Goal: Contribute content

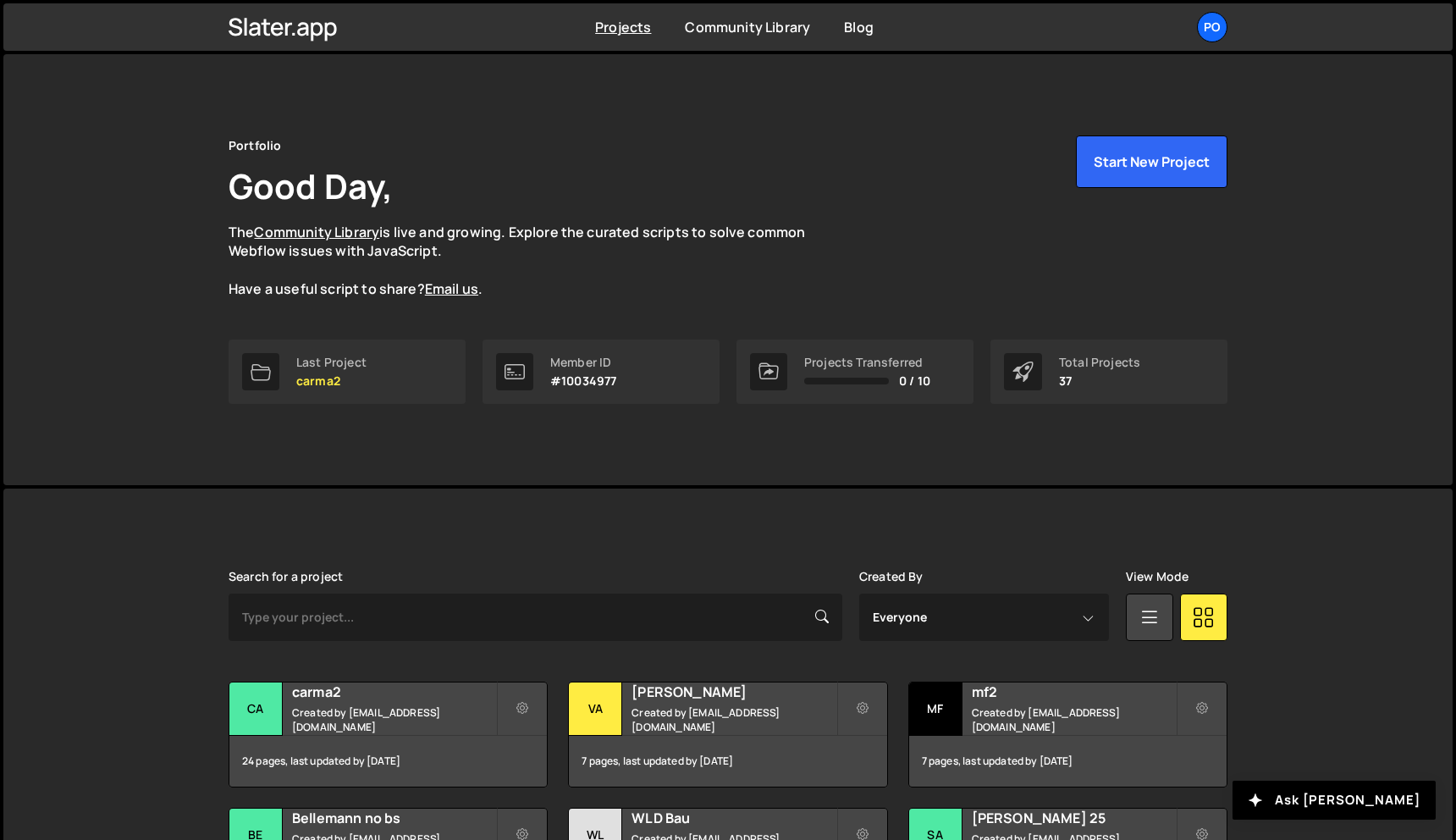
scroll to position [461, 0]
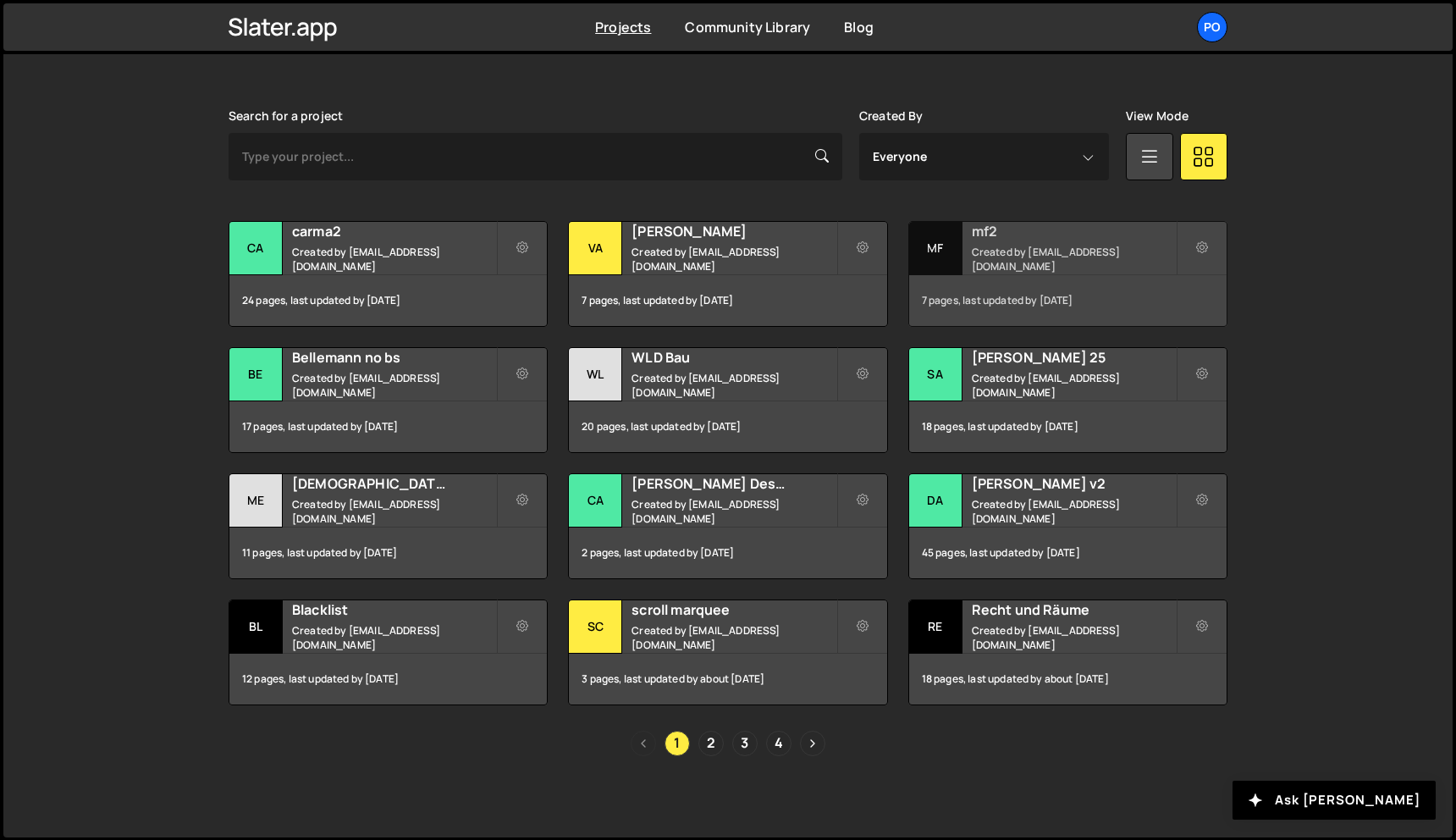
click at [1085, 240] on h2 "mf2" at bounding box center [1074, 231] width 204 height 19
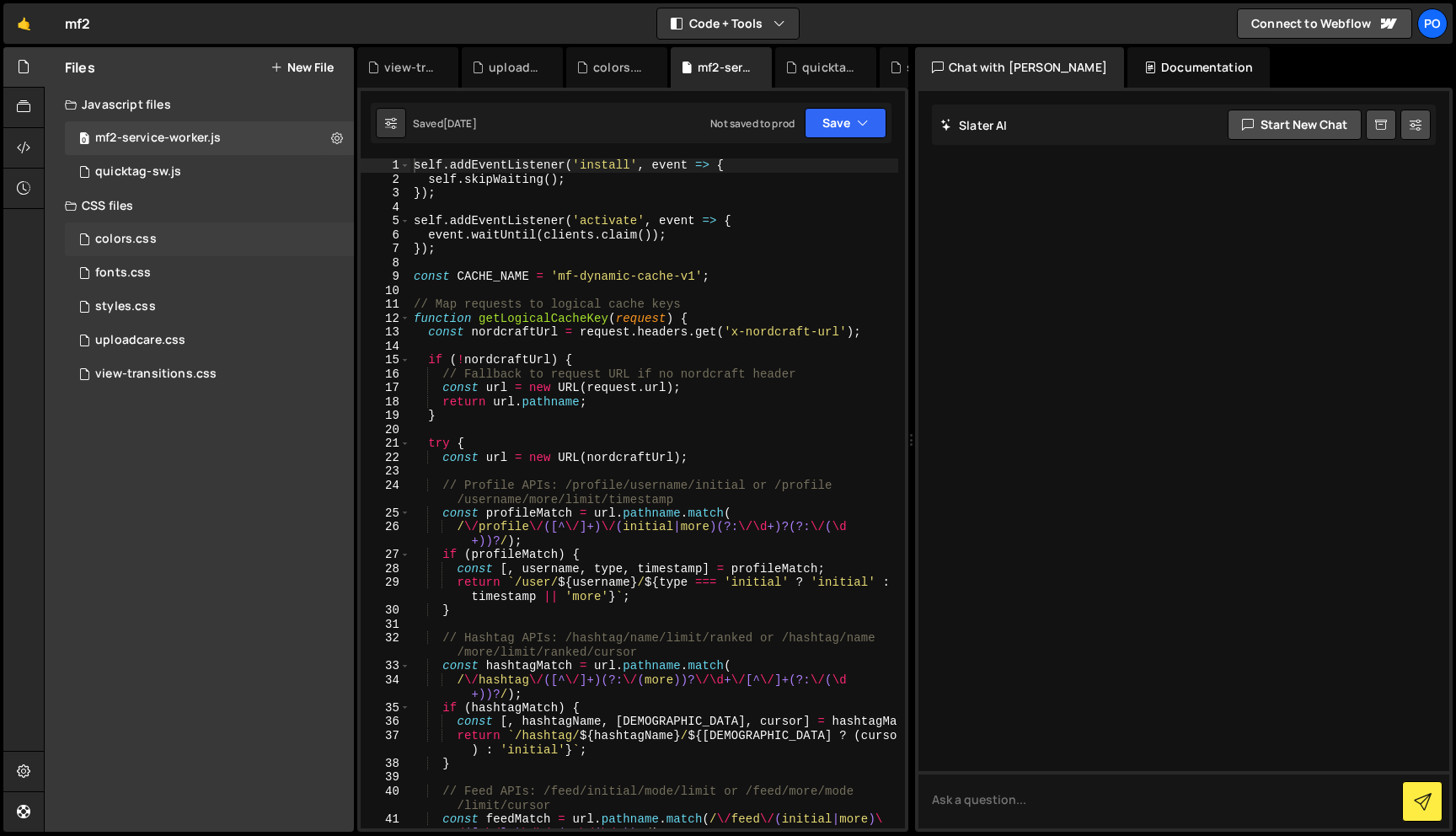
click at [157, 251] on div "colors.css 0" at bounding box center [209, 238] width 289 height 34
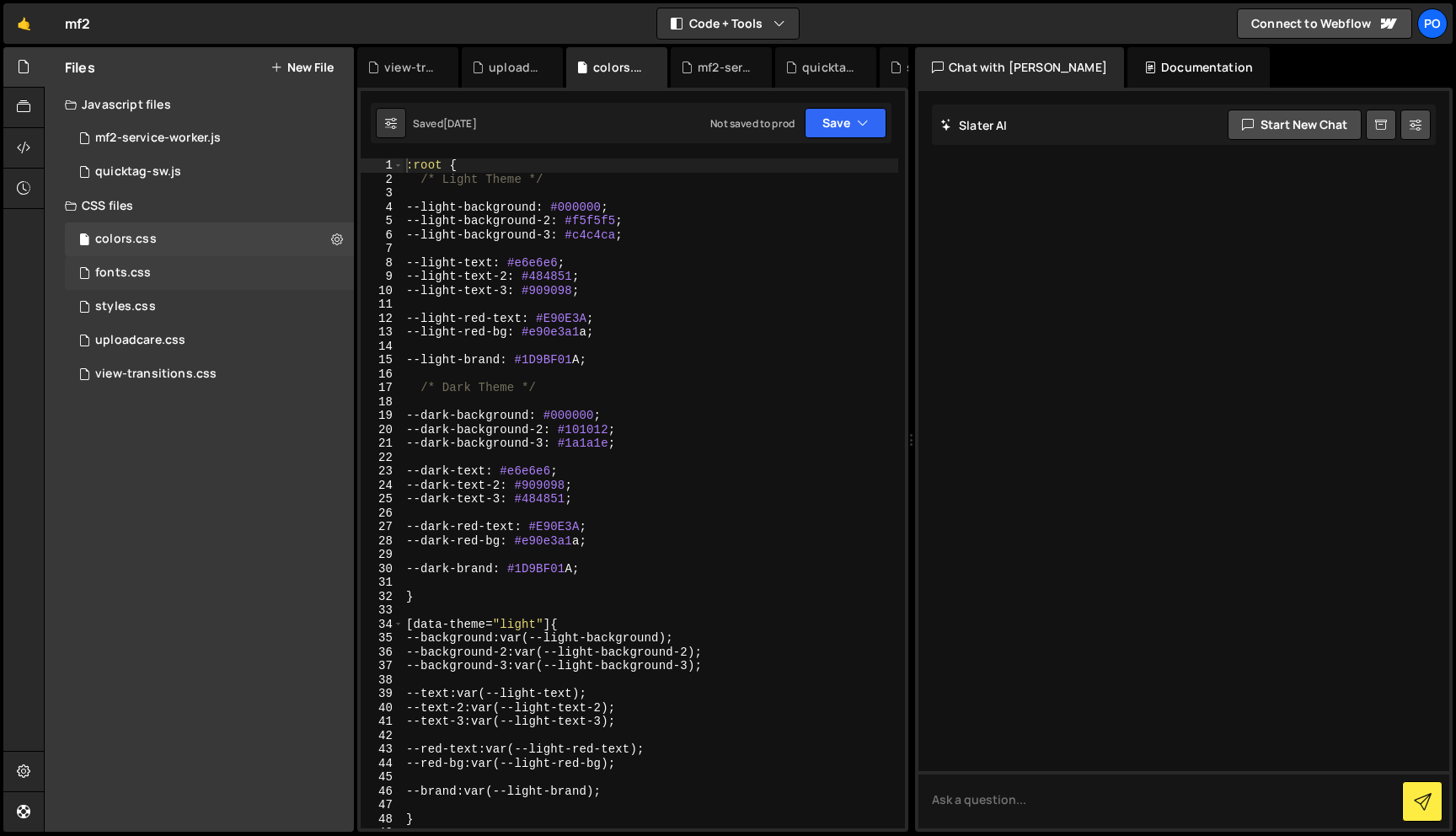
click at [158, 269] on div "fonts.css 0" at bounding box center [209, 273] width 289 height 34
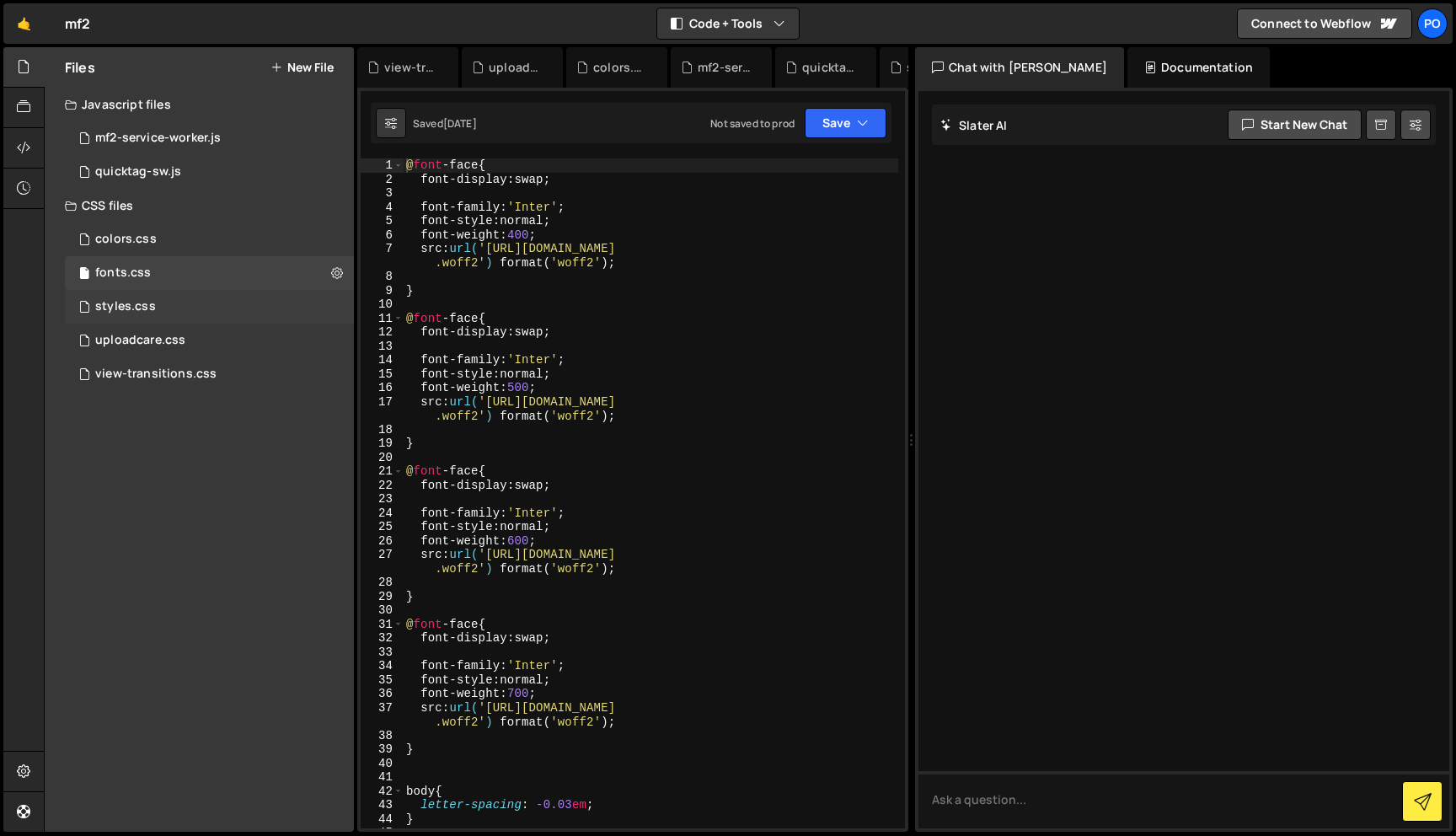
click at [176, 302] on div "styles.css 0" at bounding box center [209, 307] width 289 height 34
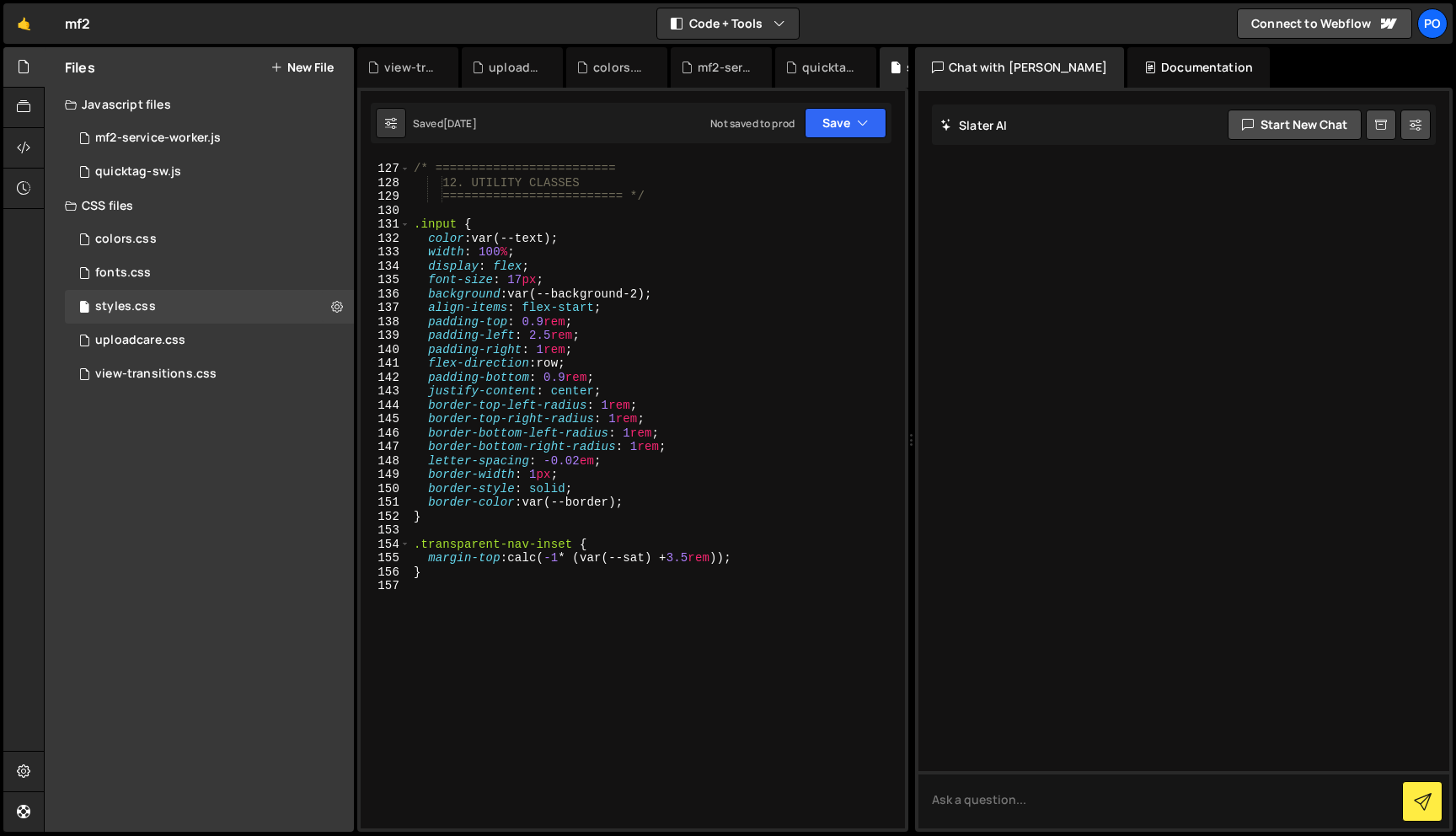
scroll to position [1749, 0]
click at [188, 341] on div "uploadcare.css 0" at bounding box center [209, 340] width 289 height 34
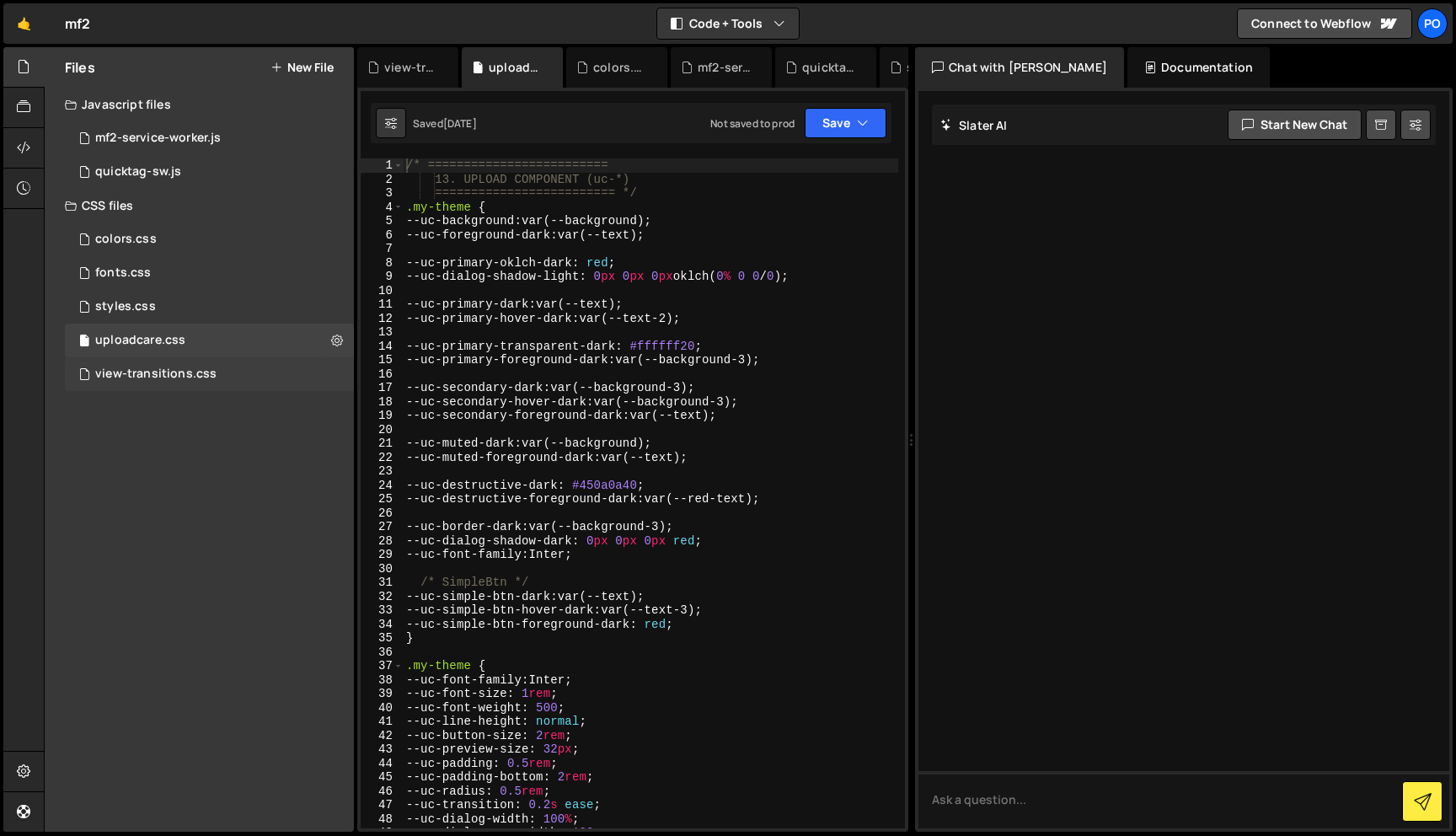
click at [204, 374] on div "view-transitions.css" at bounding box center [156, 375] width 121 height 15
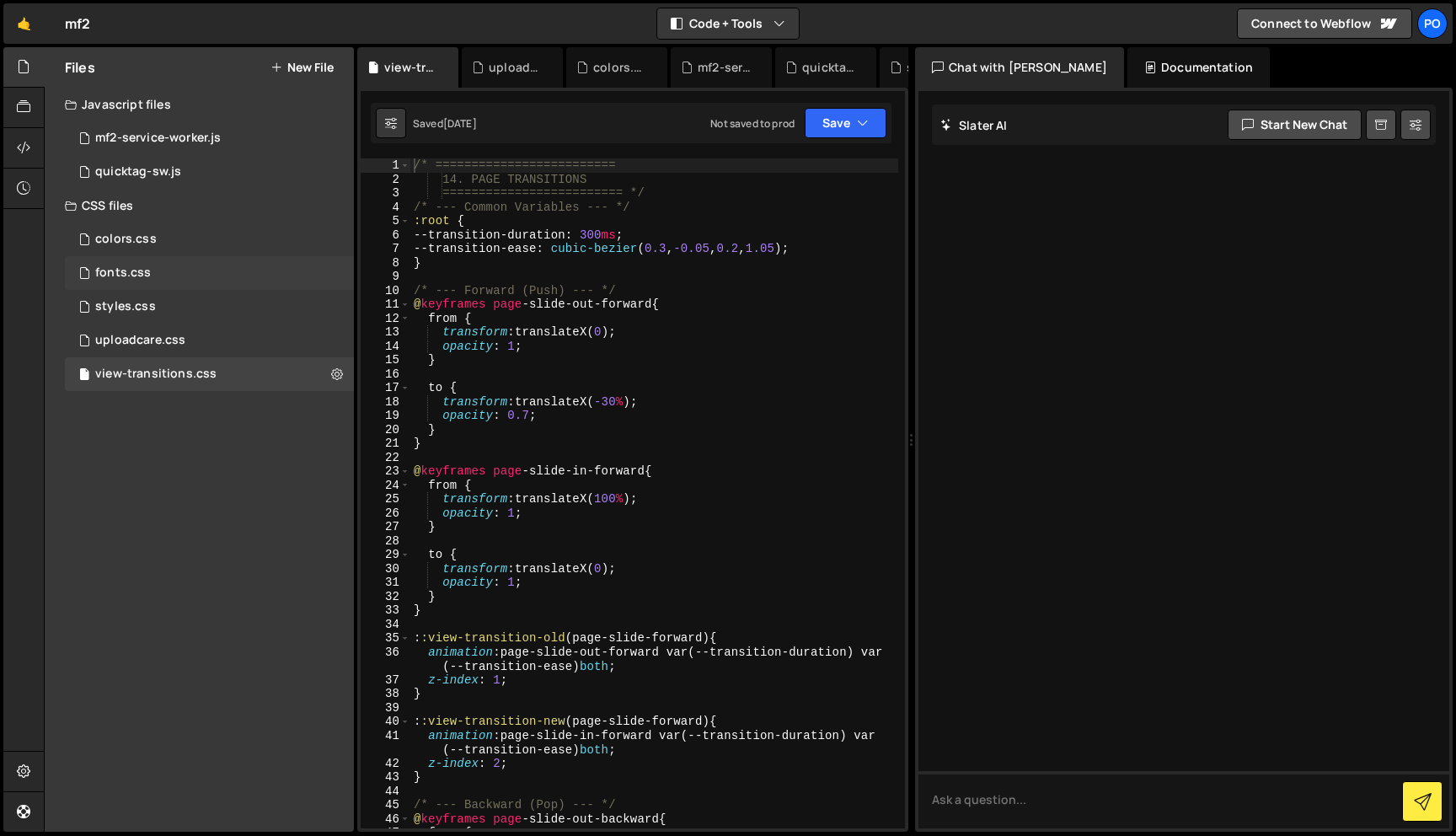
click at [194, 270] on div "fonts.css 0" at bounding box center [209, 273] width 289 height 34
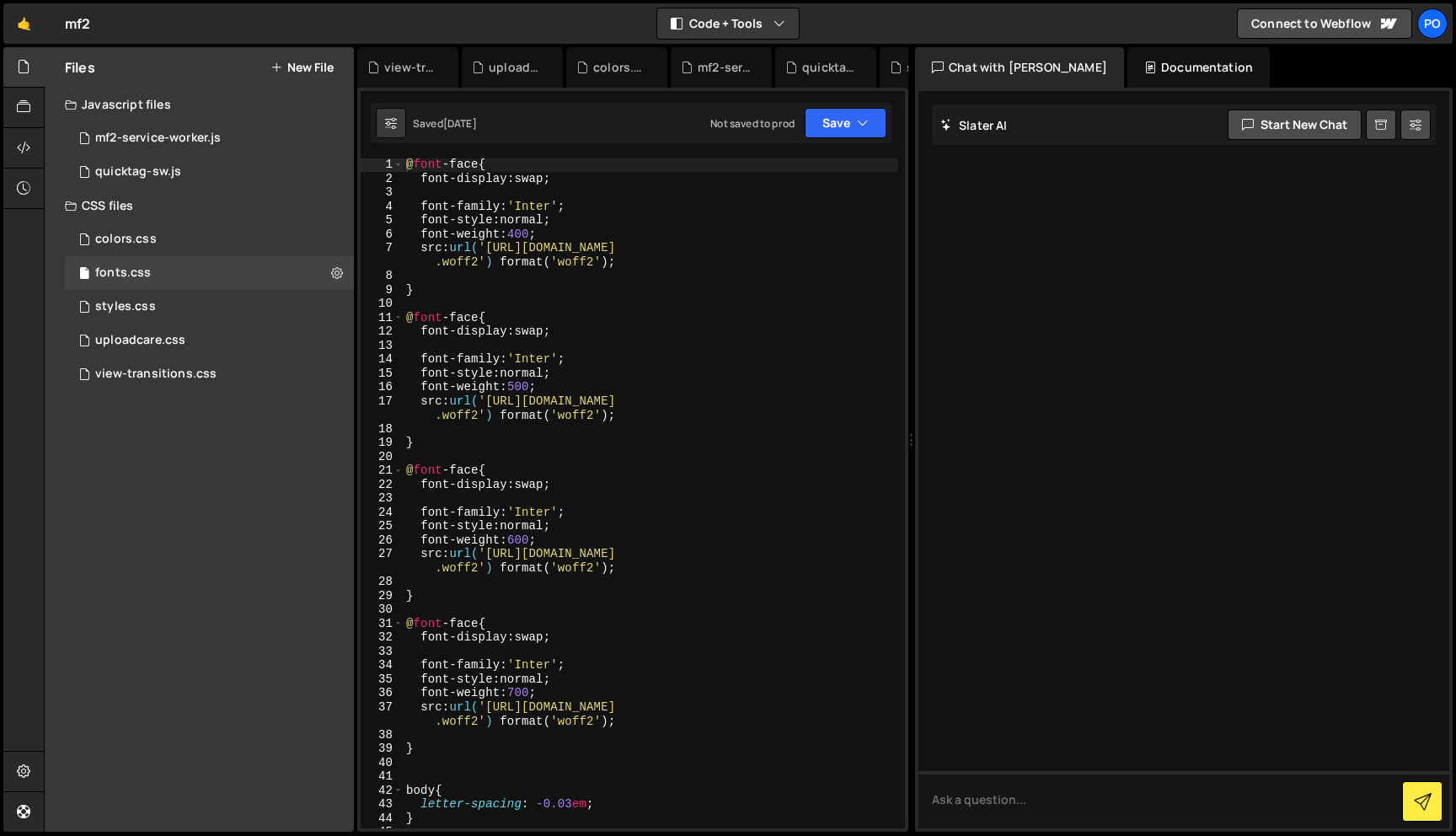
scroll to position [353, 0]
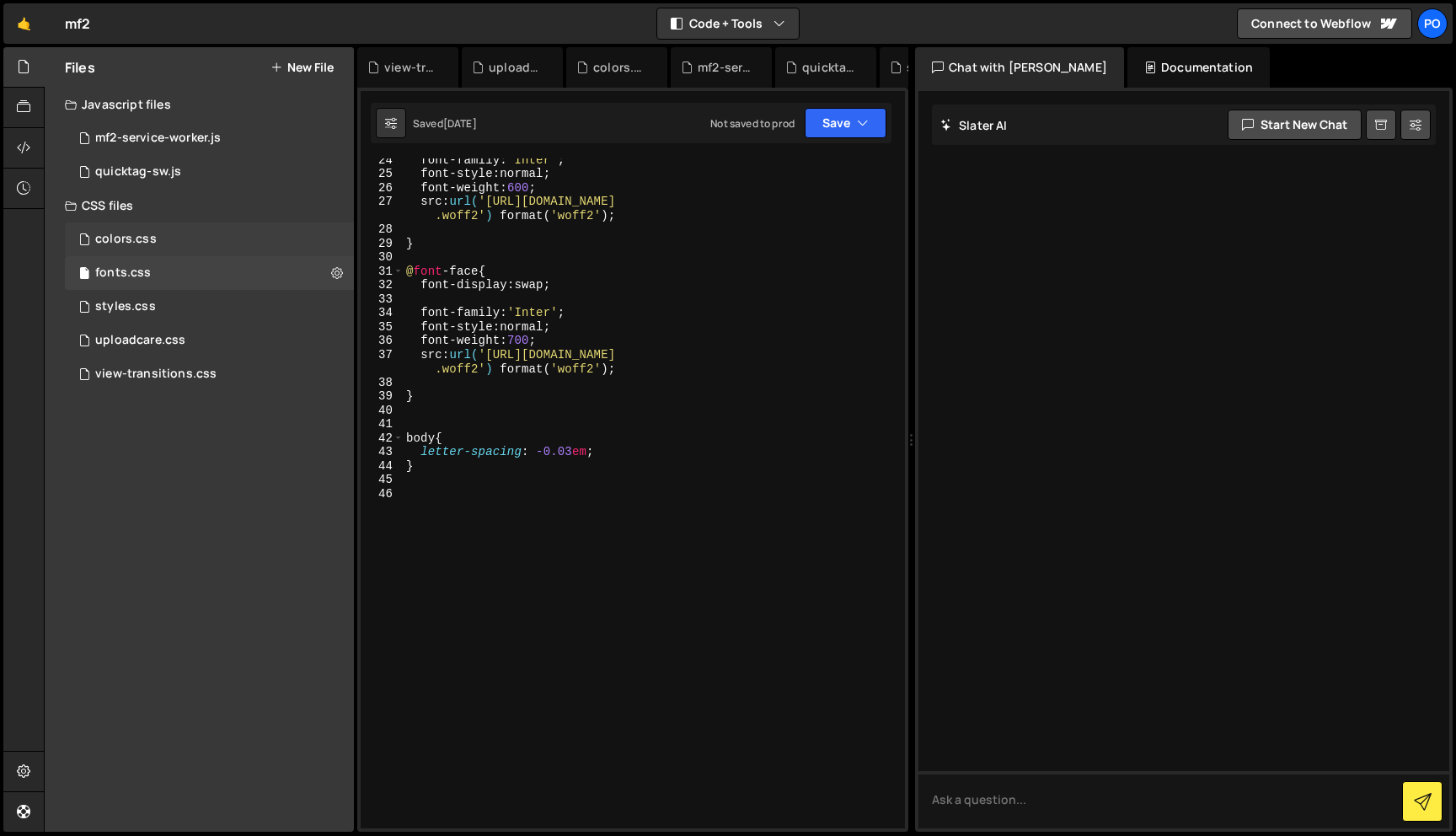
click at [200, 243] on div "colors.css 0" at bounding box center [209, 238] width 289 height 34
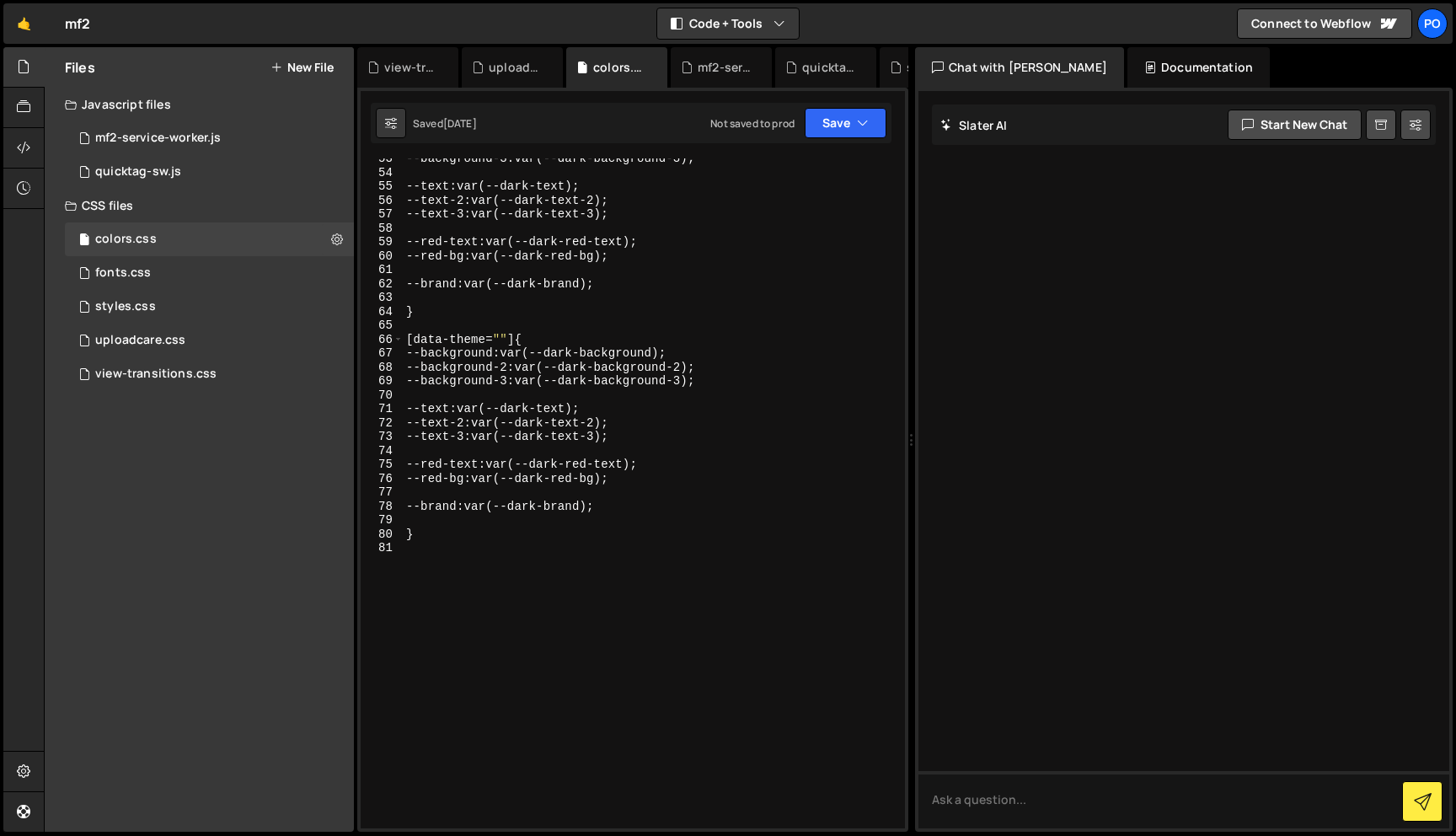
scroll to position [784, 0]
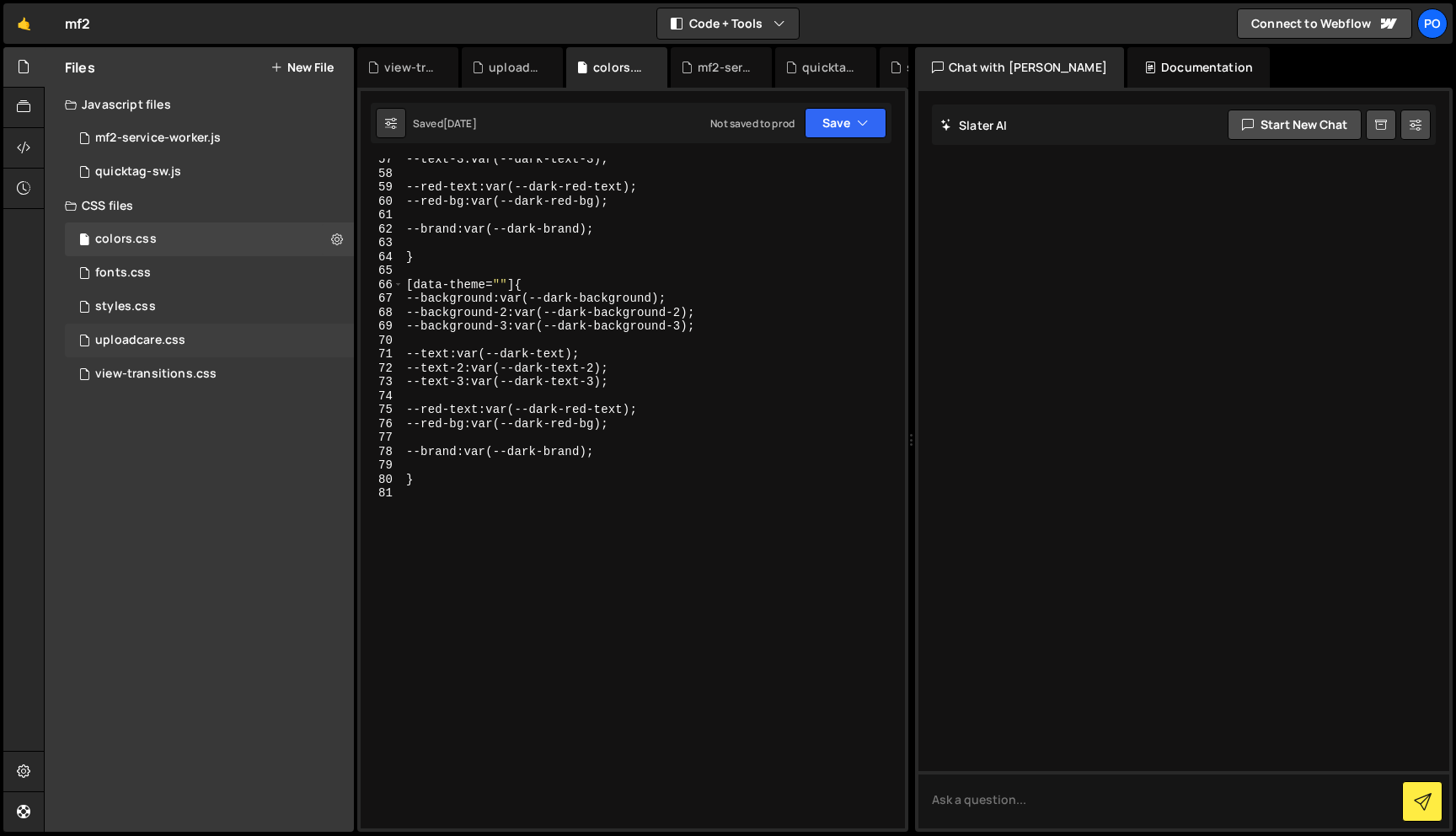
click at [146, 353] on div "uploadcare.css 0" at bounding box center [209, 340] width 289 height 34
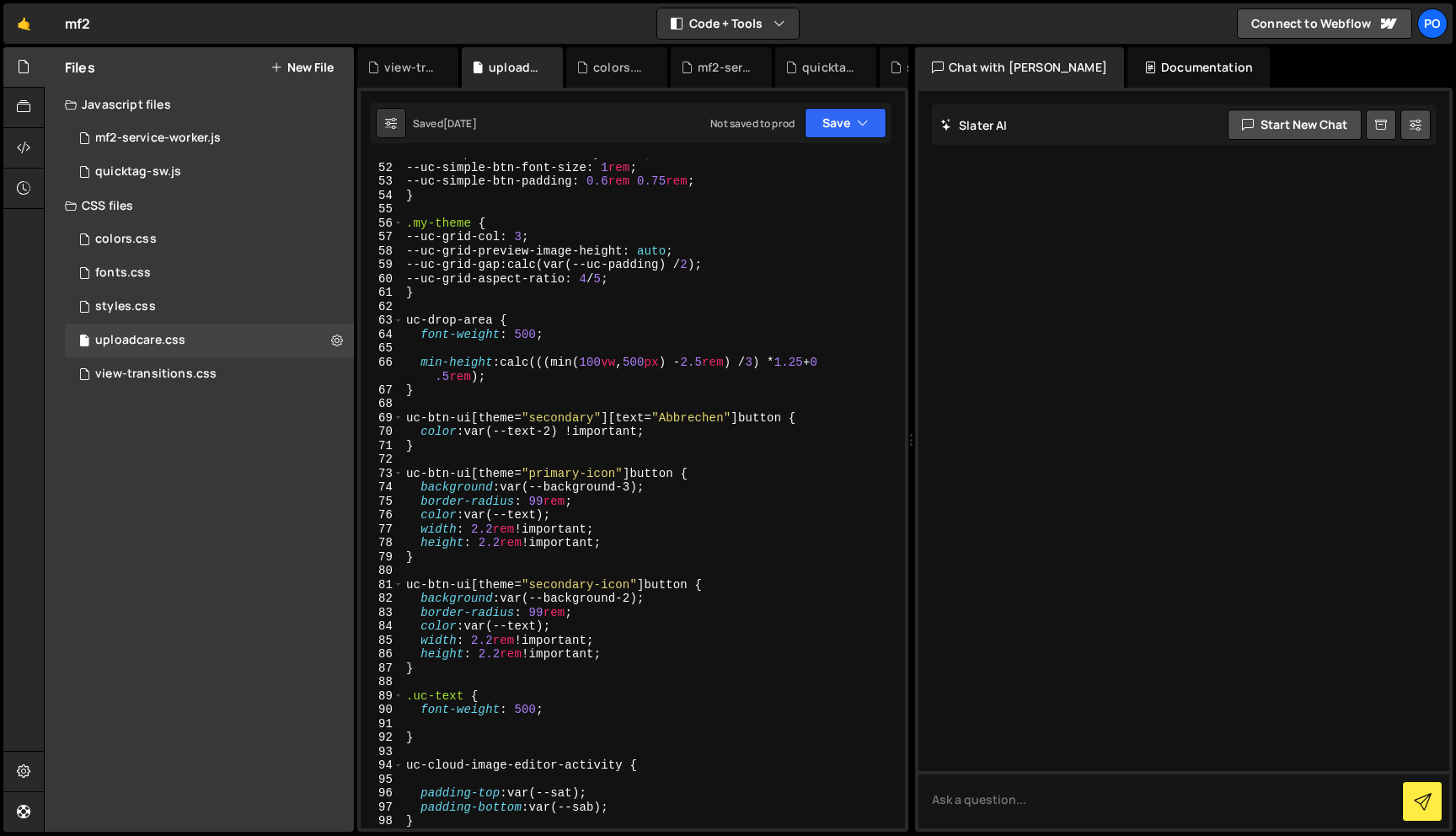
scroll to position [1049, 0]
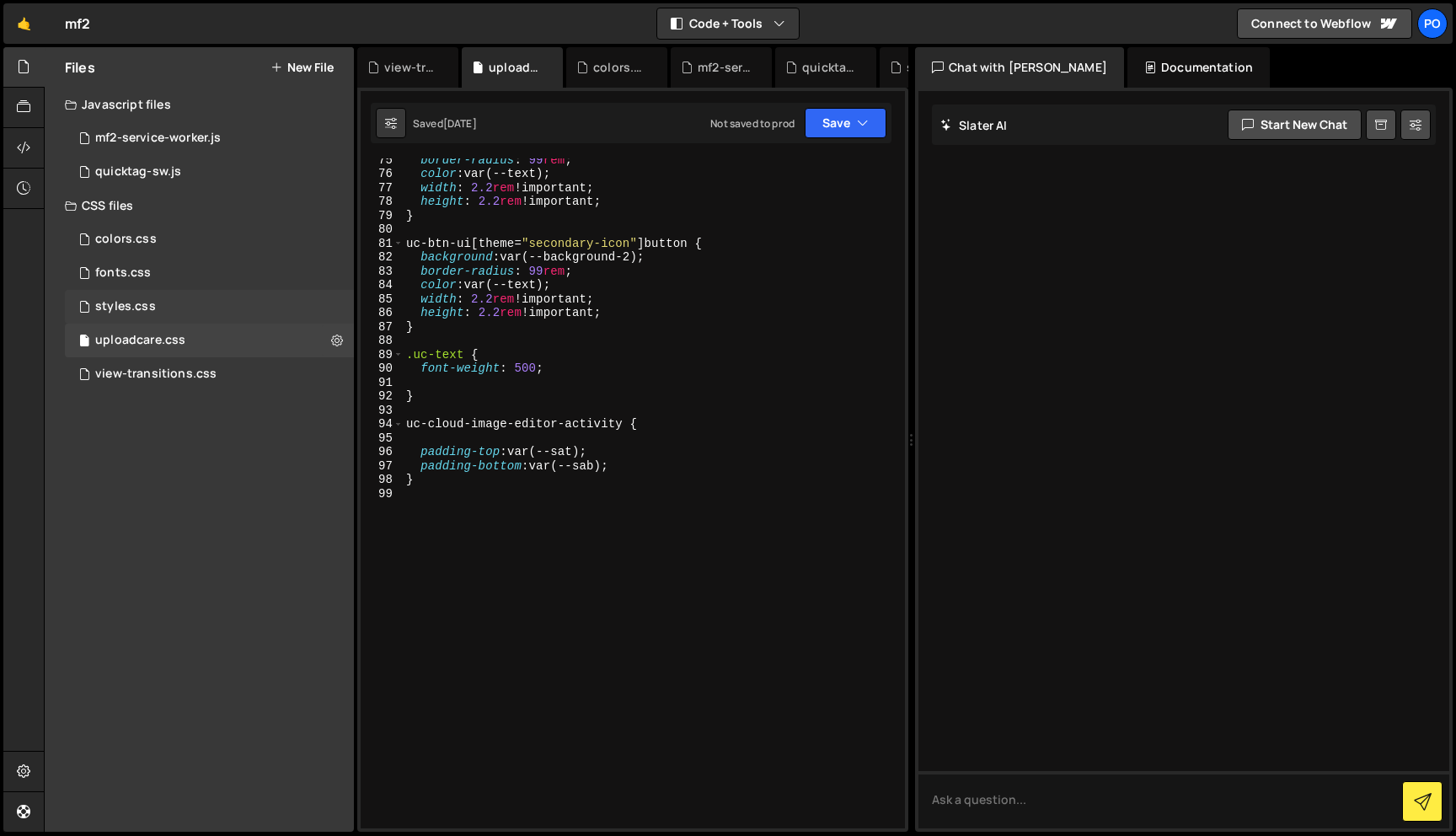
click at [194, 300] on div "styles.css 0" at bounding box center [209, 307] width 289 height 34
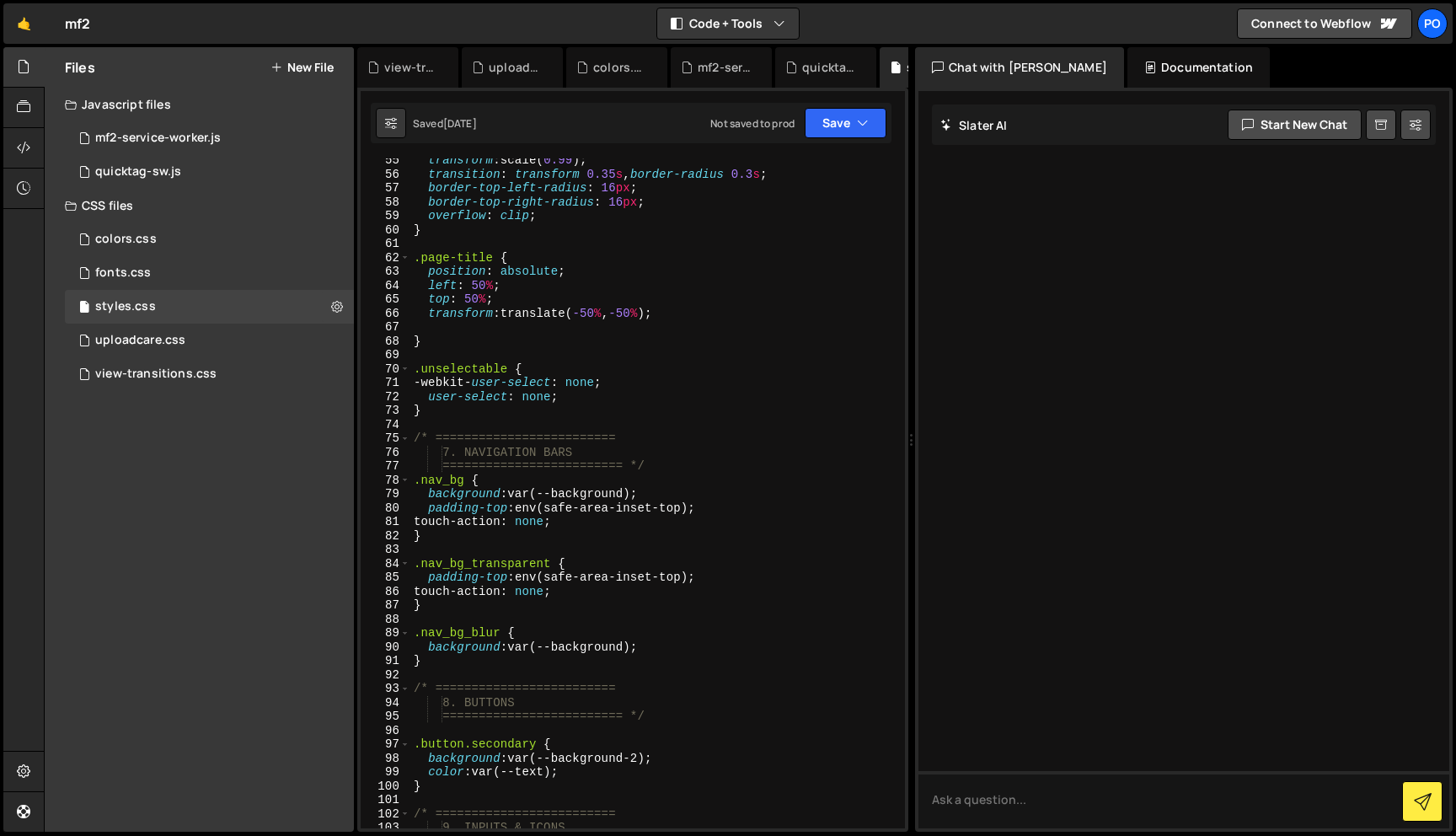
scroll to position [748, 0]
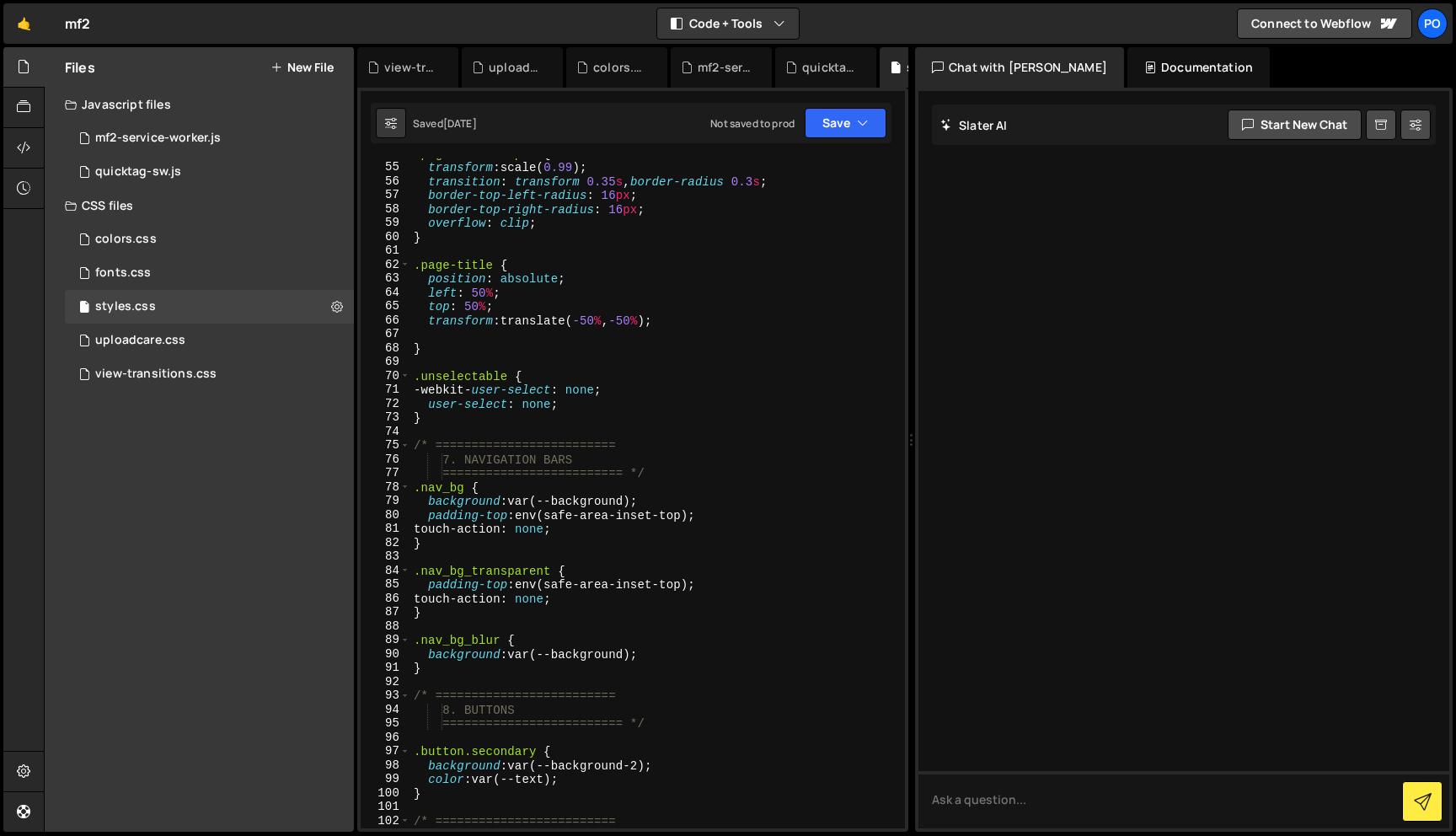
type textarea ".unselectable {"
click at [466, 372] on div ".page.drawer-open { transform : scale( 0.99 ) ; transition : transform 0.35 s ,…" at bounding box center [654, 495] width 488 height 698
click at [232, 138] on div "0 mf2-service-worker.js 0" at bounding box center [209, 138] width 289 height 34
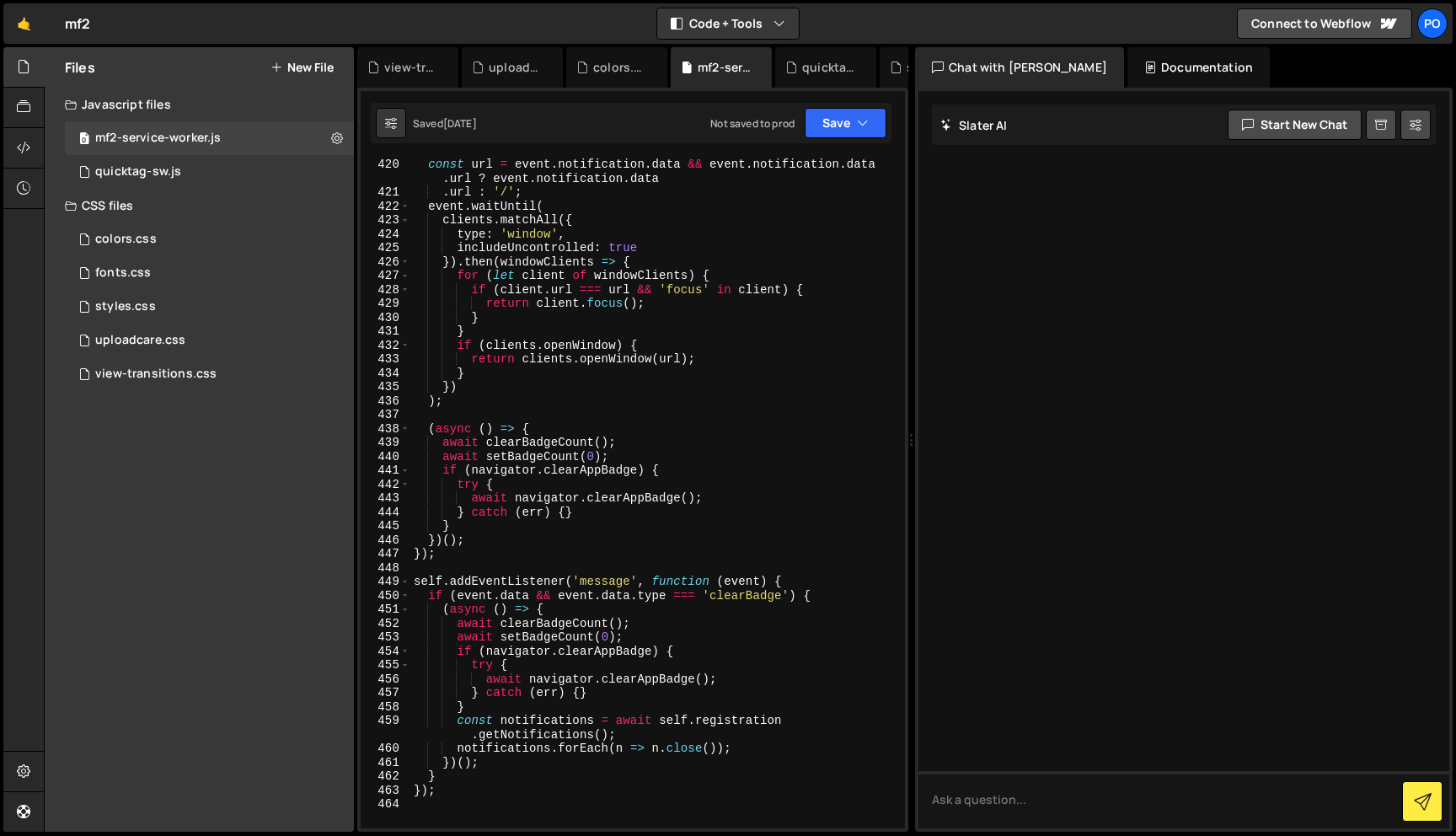
scroll to position [6542, 0]
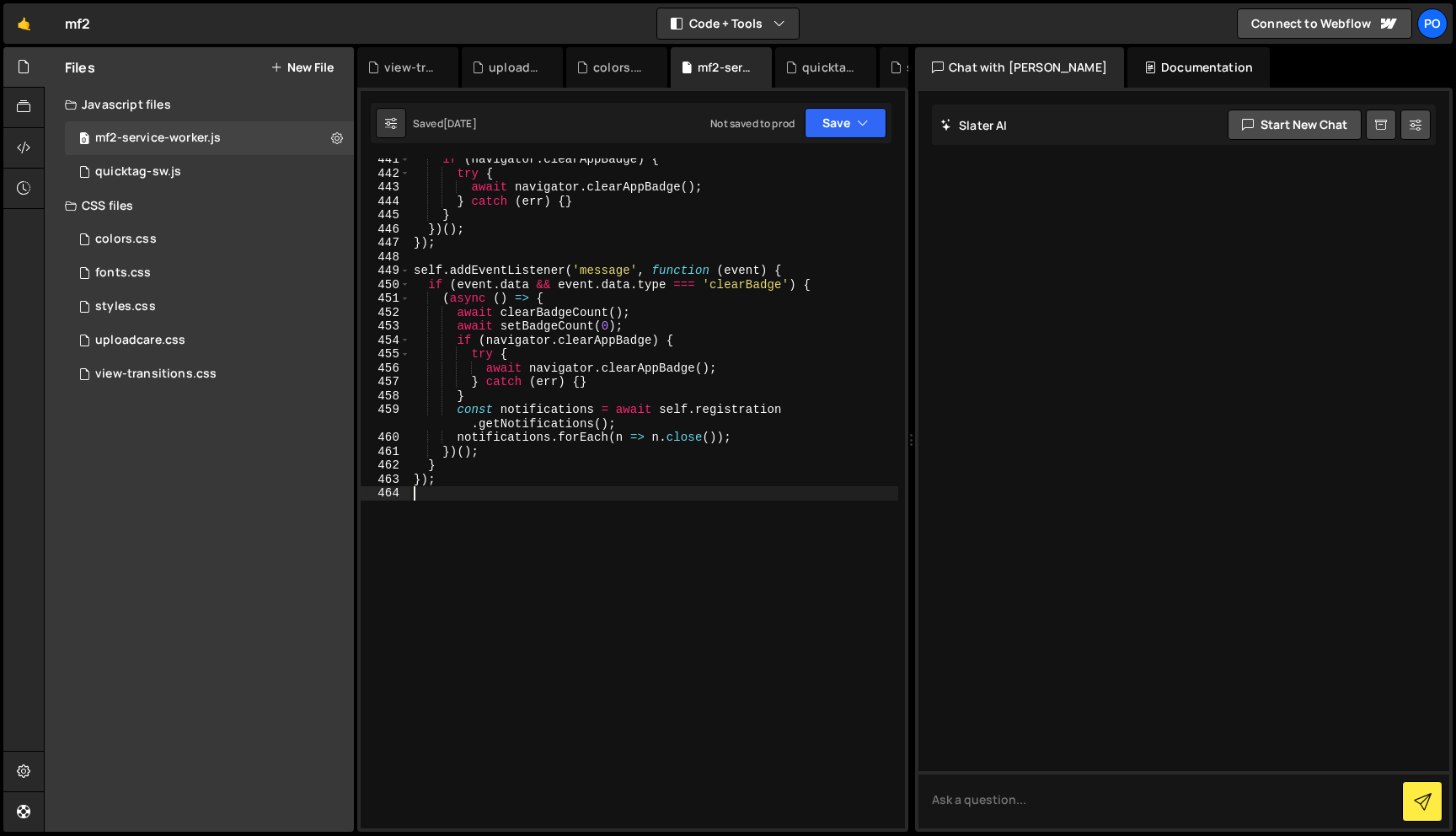
click at [554, 593] on div "if ( navigator . clearAppBadge ) { try { await navigator . clearAppBadge ( ) ; …" at bounding box center [654, 501] width 488 height 698
paste textarea "});"
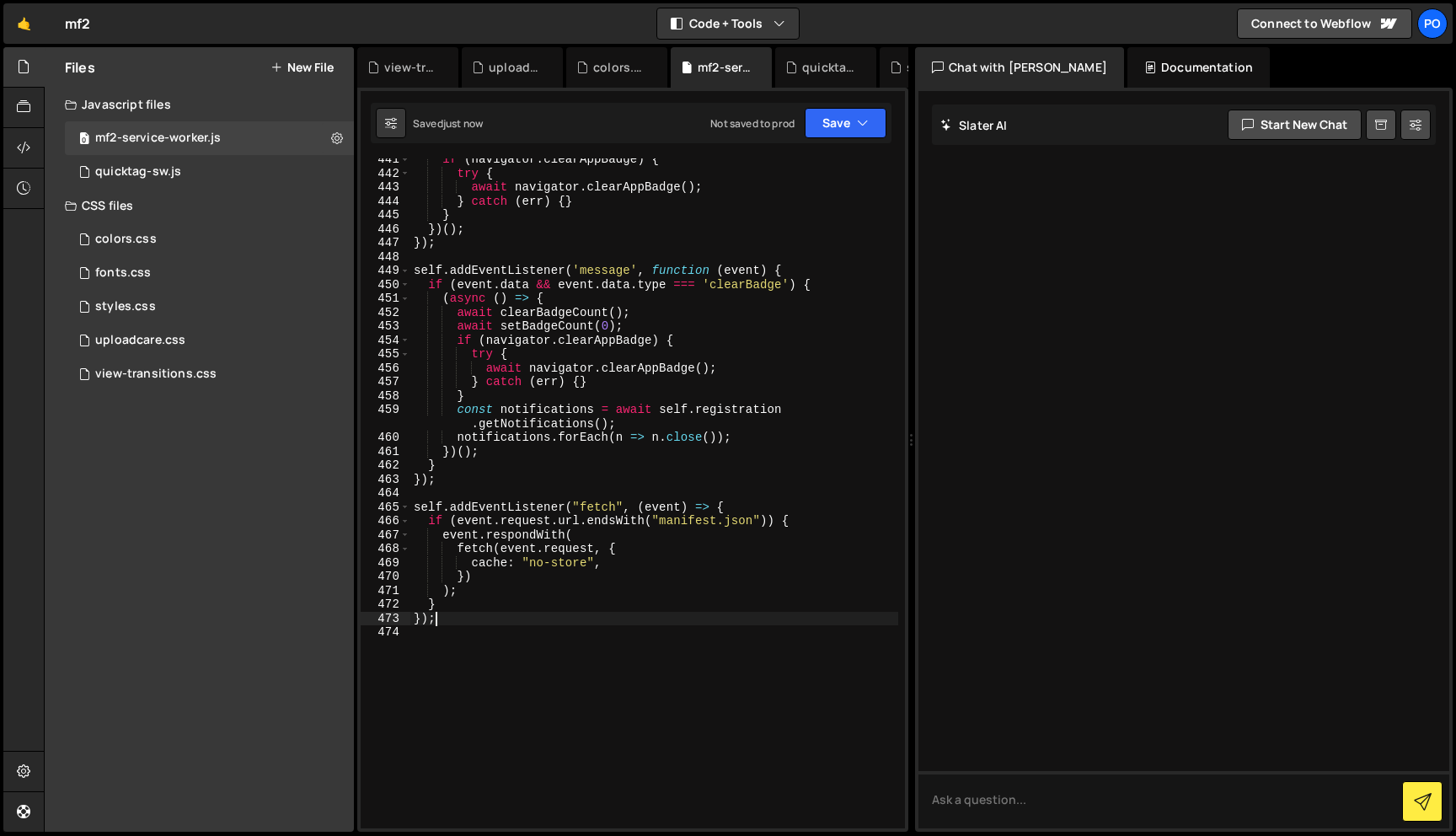
type textarea "});"
